Goal: Find specific page/section: Find specific page/section

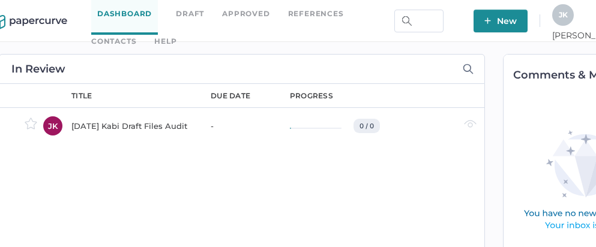
scroll to position [0, 14]
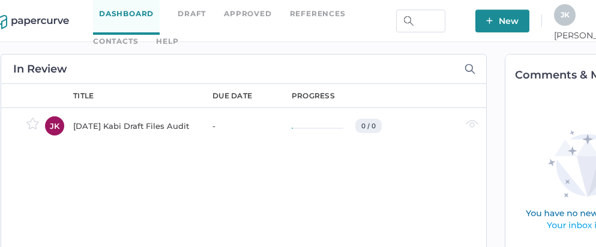
click at [138, 35] on link "Contacts" at bounding box center [115, 41] width 45 height 13
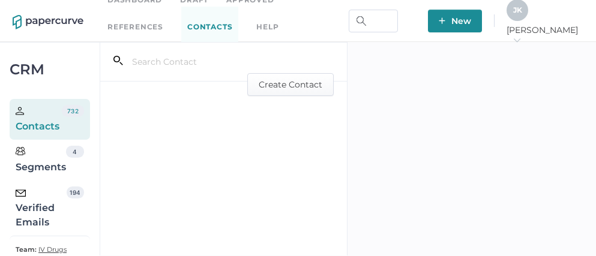
scroll to position [28, 0]
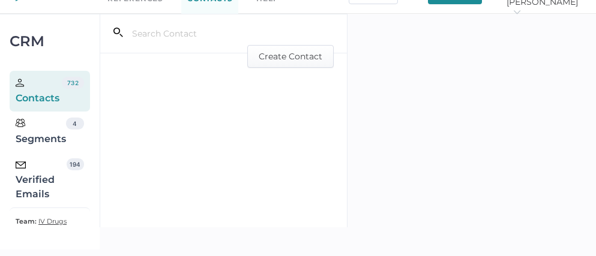
click at [40, 182] on div "Verified Emails" at bounding box center [41, 179] width 51 height 43
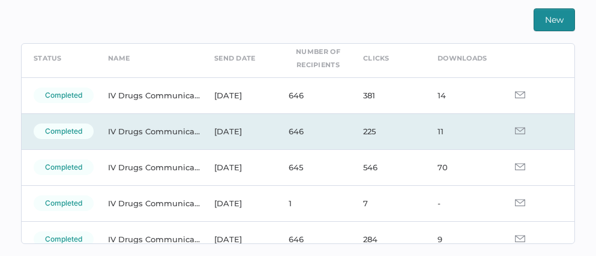
scroll to position [55, 0]
